Goal: Task Accomplishment & Management: Manage account settings

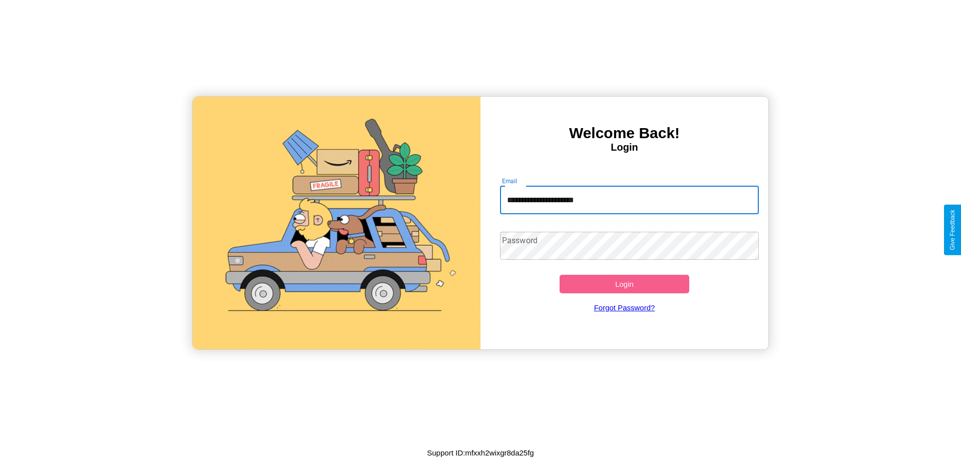
type input "**********"
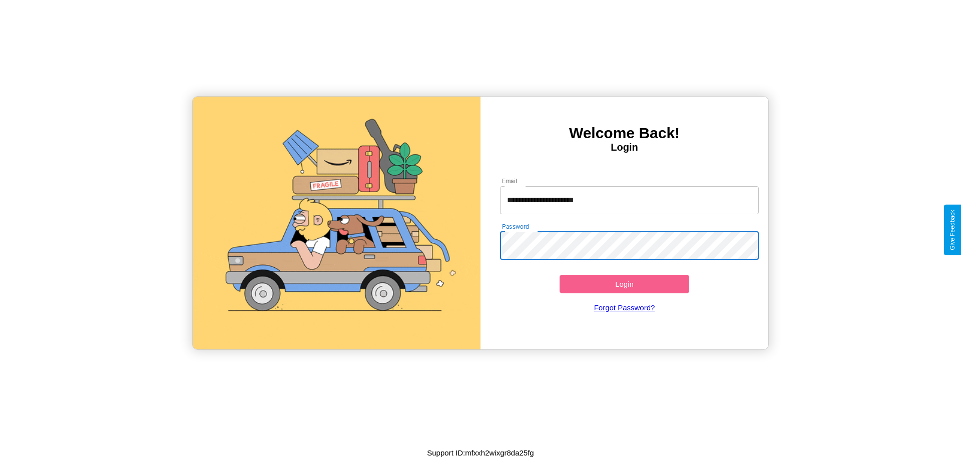
click at [624, 284] on button "Login" at bounding box center [625, 284] width 130 height 19
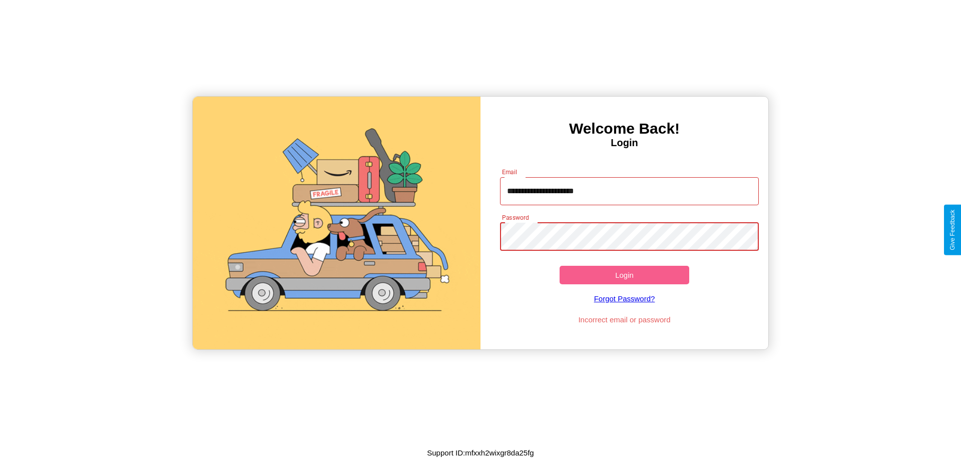
click at [624, 275] on button "Login" at bounding box center [625, 275] width 130 height 19
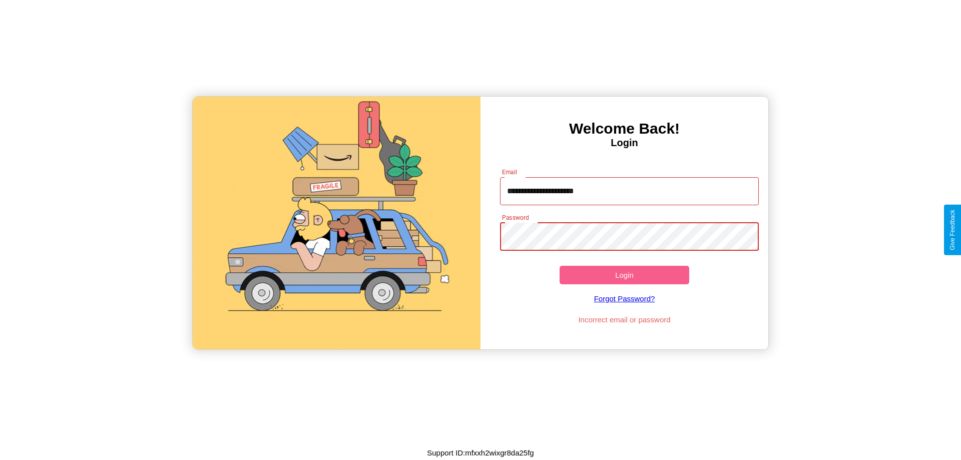
click at [624, 275] on button "Login" at bounding box center [625, 275] width 130 height 19
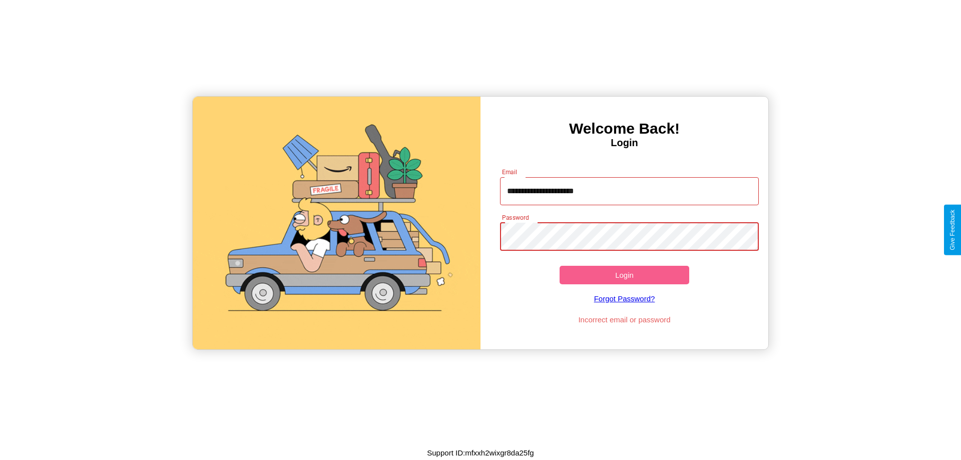
click at [624, 275] on button "Login" at bounding box center [625, 275] width 130 height 19
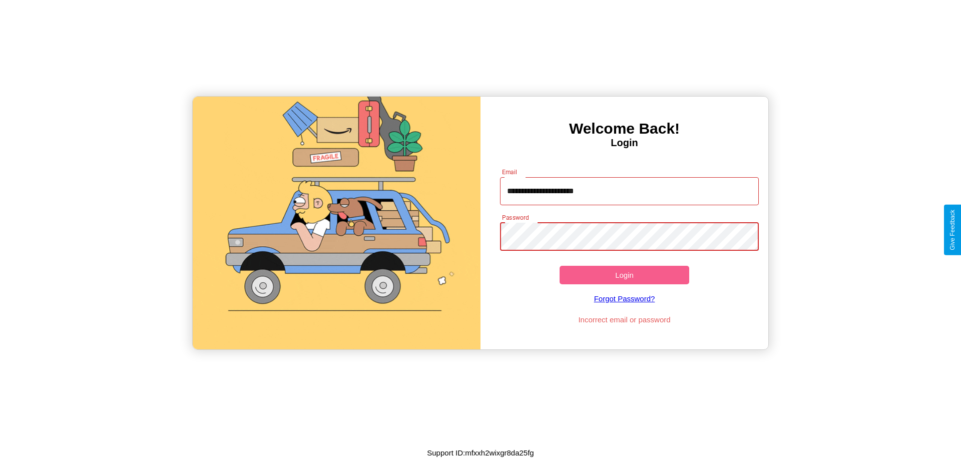
click at [624, 275] on button "Login" at bounding box center [625, 275] width 130 height 19
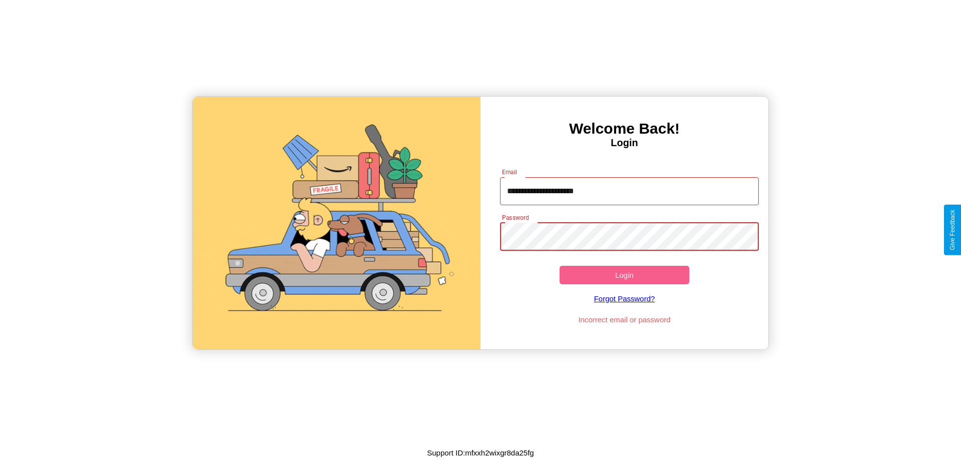
click at [624, 275] on button "Login" at bounding box center [625, 275] width 130 height 19
